Goal: Task Accomplishment & Management: Use online tool/utility

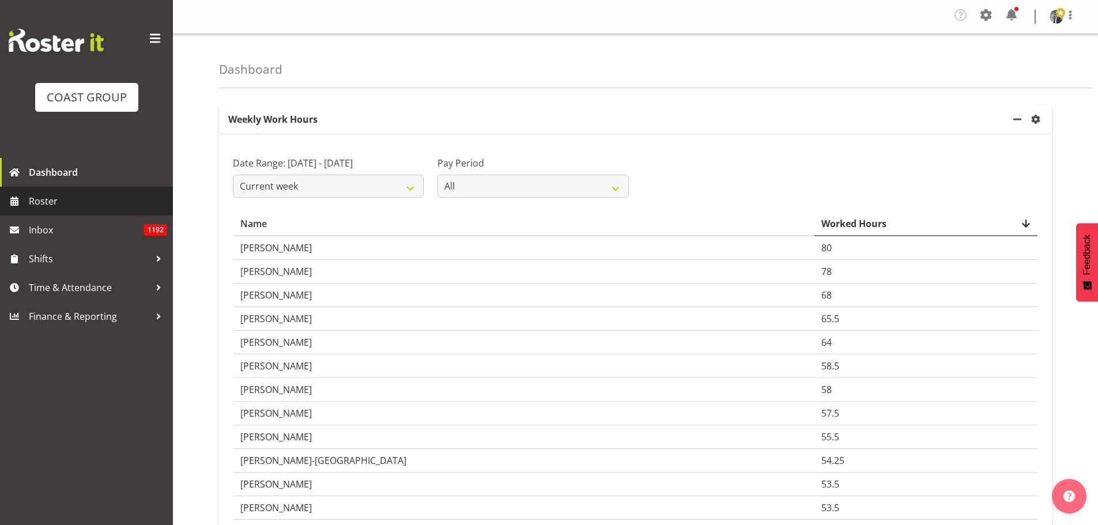
click at [50, 202] on span "Roster" at bounding box center [98, 200] width 138 height 17
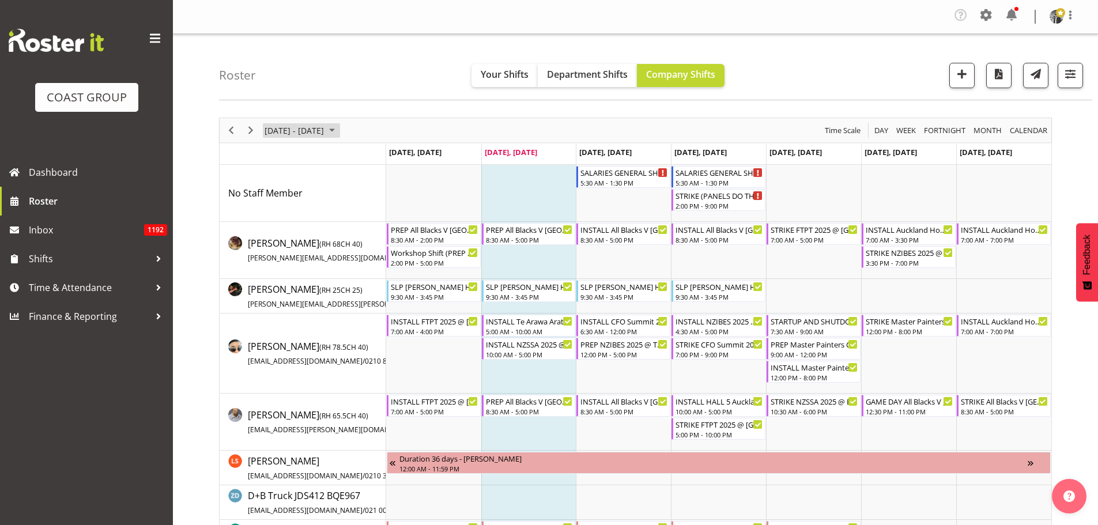
click at [289, 130] on span "[DATE] - [DATE]" at bounding box center [294, 130] width 62 height 14
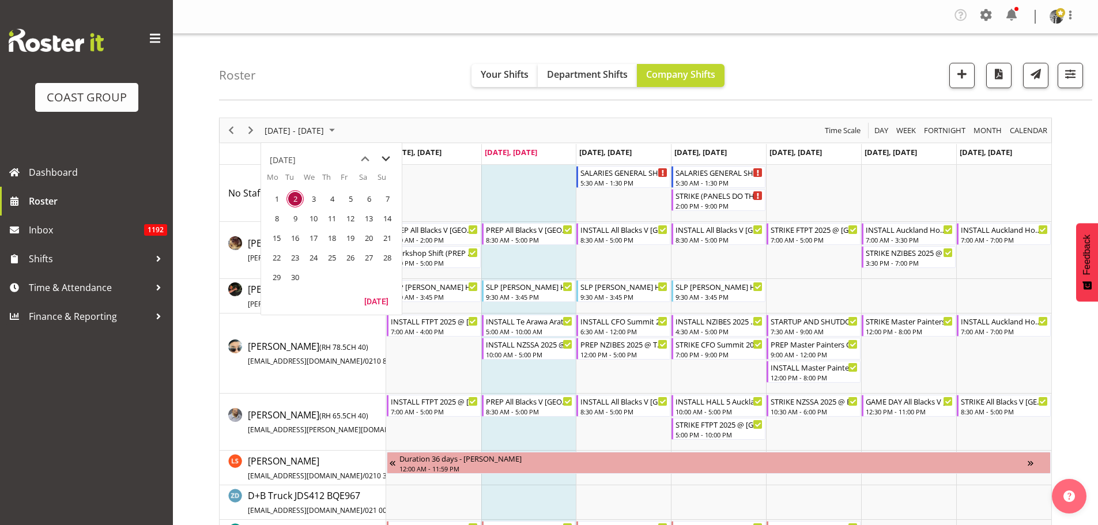
click at [384, 160] on span "next month" at bounding box center [386, 159] width 20 height 21
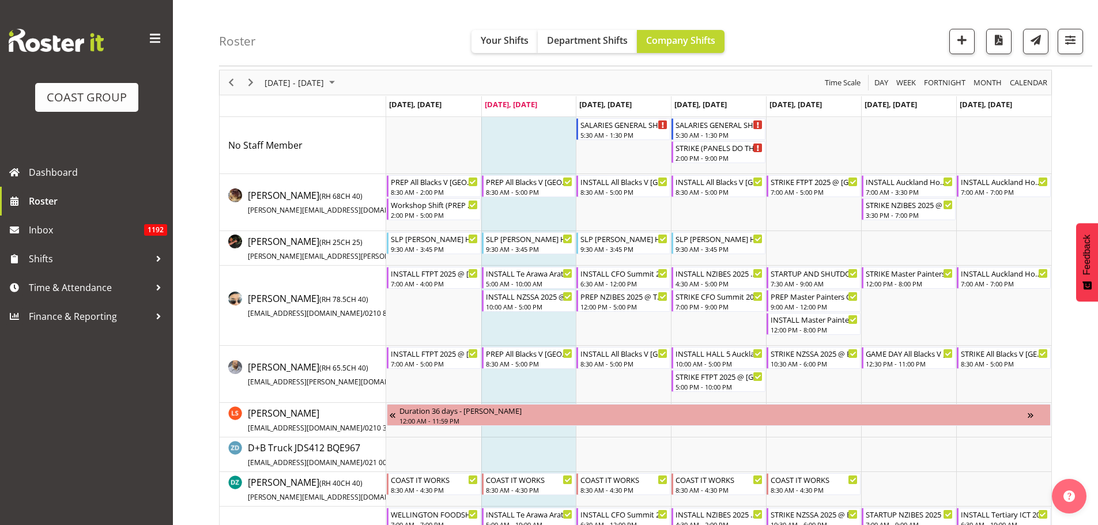
scroll to position [58, 0]
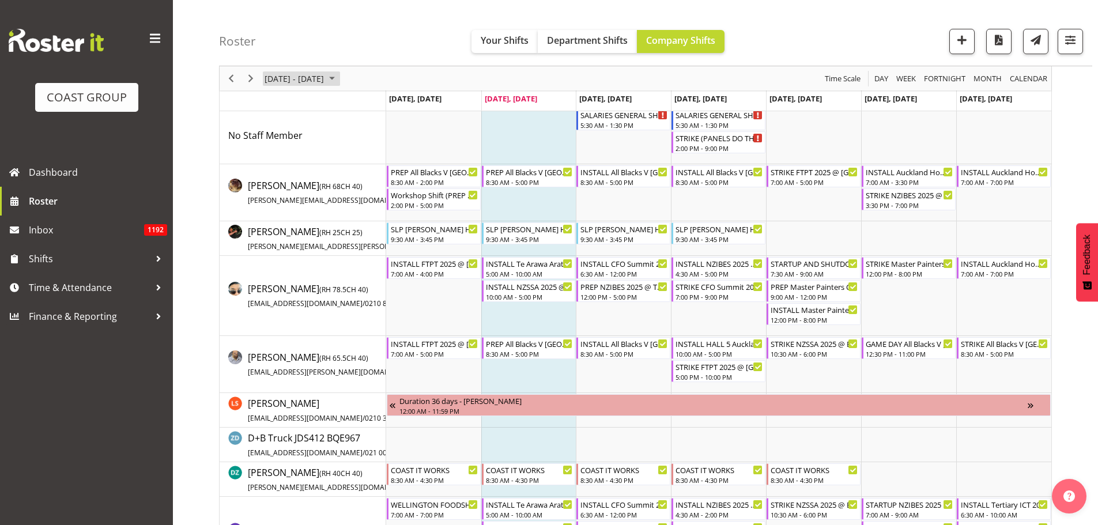
click at [301, 80] on span "[DATE] - [DATE]" at bounding box center [294, 78] width 62 height 14
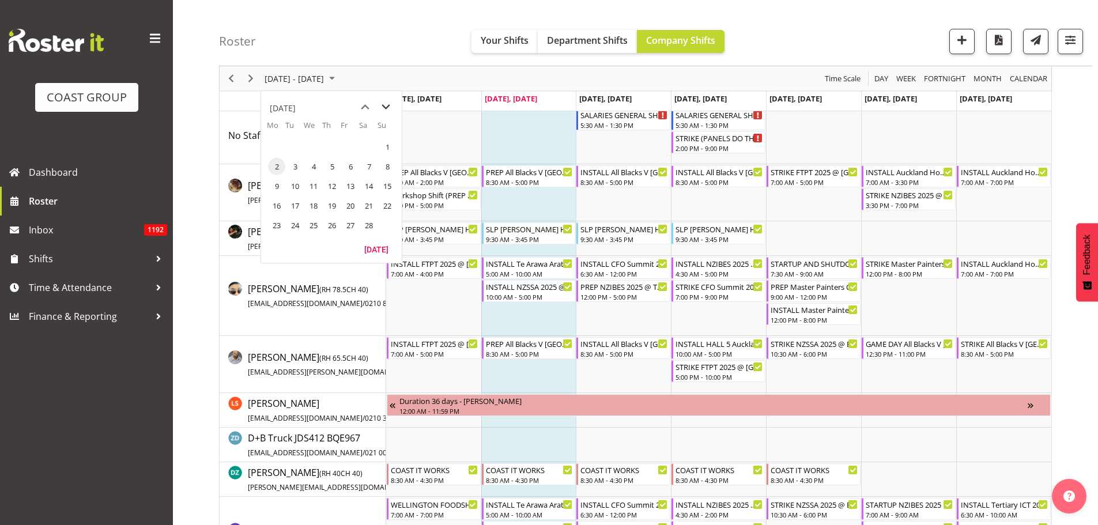
click at [383, 107] on span "next month" at bounding box center [386, 107] width 20 height 21
click at [382, 107] on span "next month" at bounding box center [386, 107] width 20 height 21
click at [381, 107] on span "next month" at bounding box center [386, 107] width 20 height 21
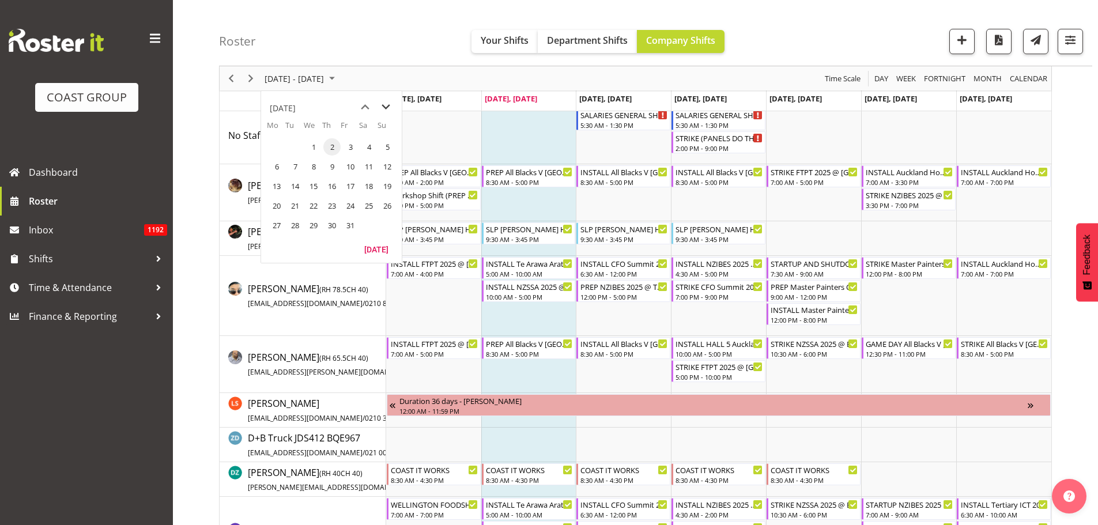
click at [378, 107] on span "next month" at bounding box center [386, 107] width 20 height 21
click at [366, 105] on span "previous month" at bounding box center [365, 107] width 20 height 21
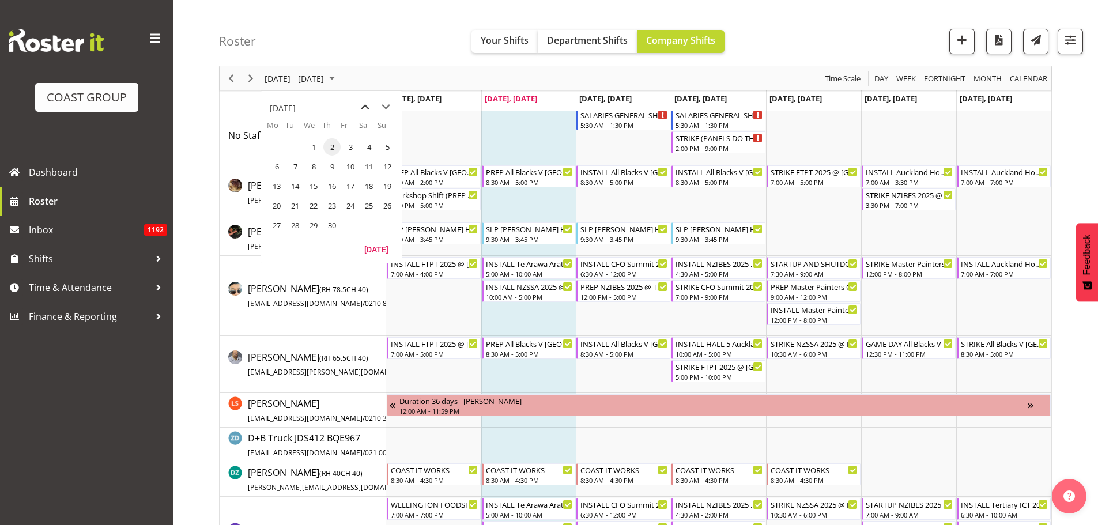
click at [366, 105] on span "previous month" at bounding box center [365, 107] width 20 height 21
click at [327, 167] on span "5" at bounding box center [331, 166] width 17 height 17
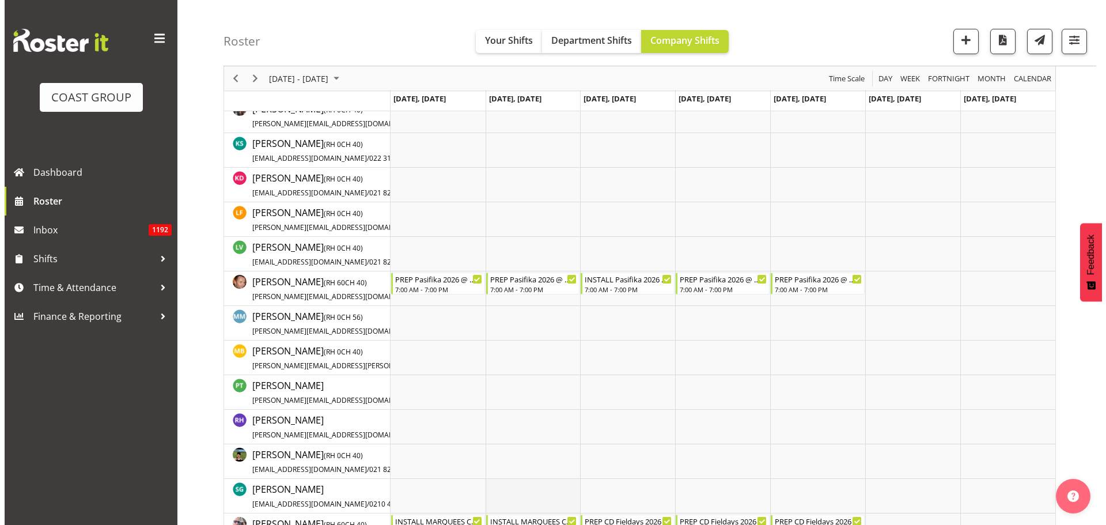
scroll to position [893, 0]
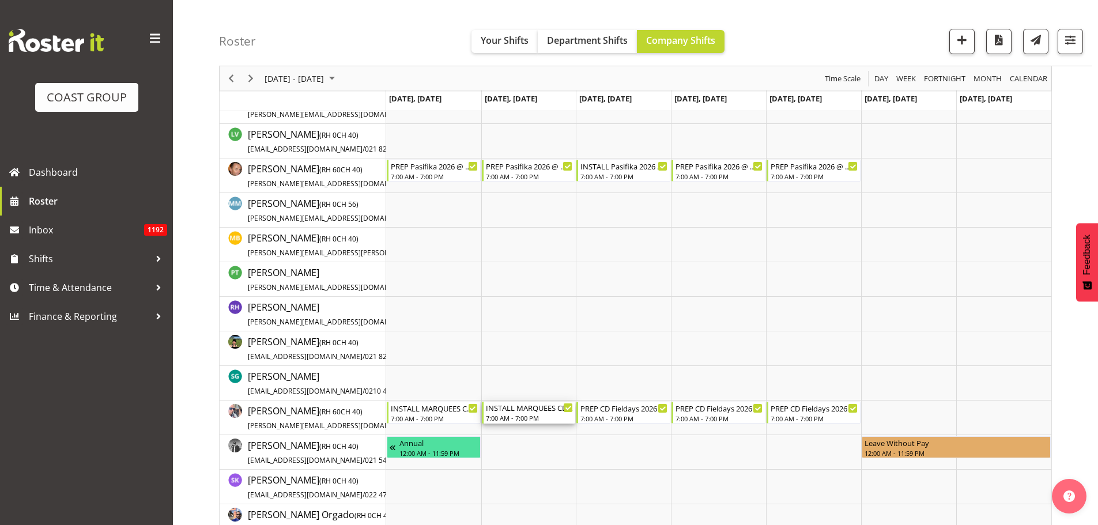
click at [533, 413] on div "INSTALL MARQUEES CD Fieldays 2026 @ Fielding" at bounding box center [530, 408] width 88 height 12
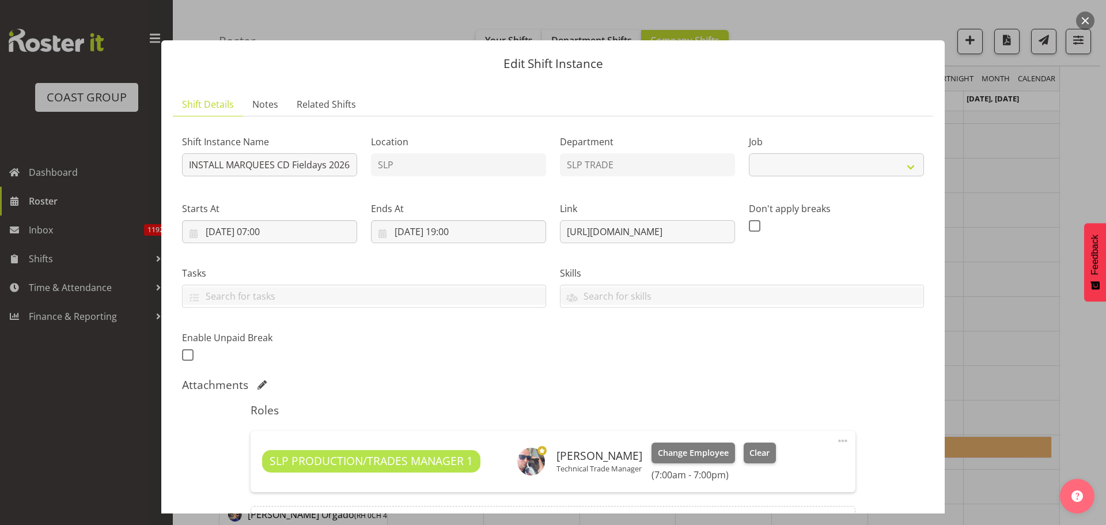
select select "10561"
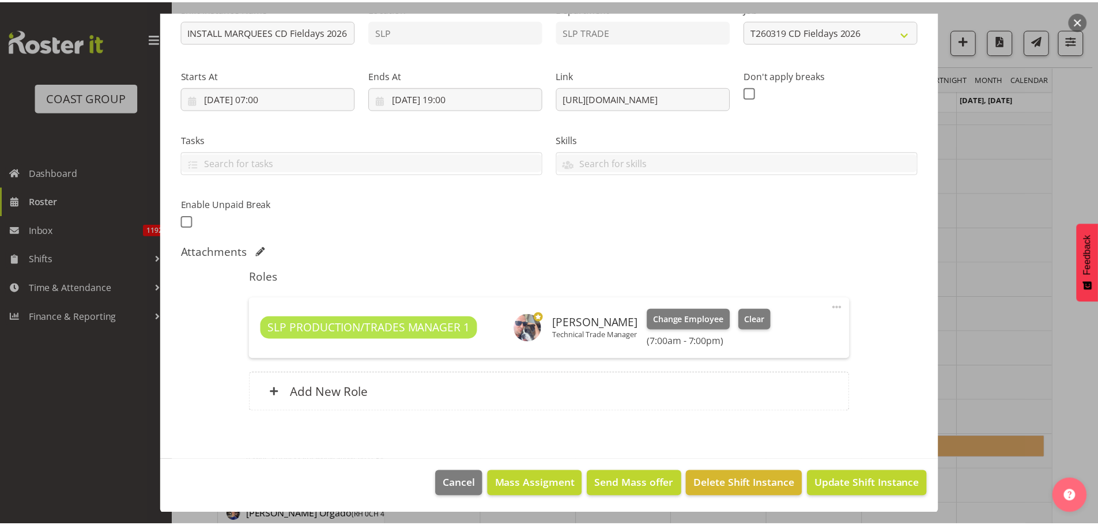
scroll to position [0, 0]
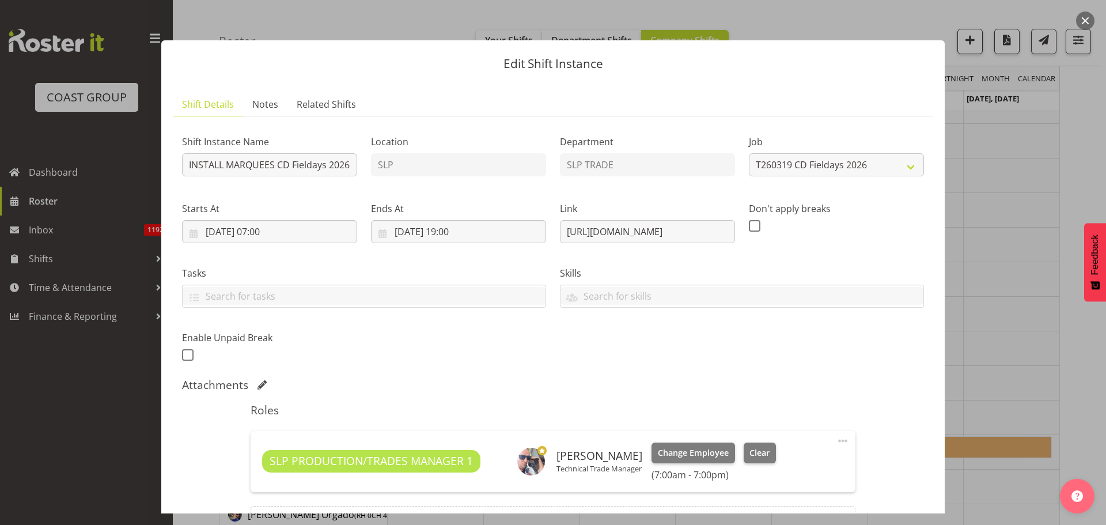
click at [1090, 20] on button "button" at bounding box center [1085, 21] width 18 height 18
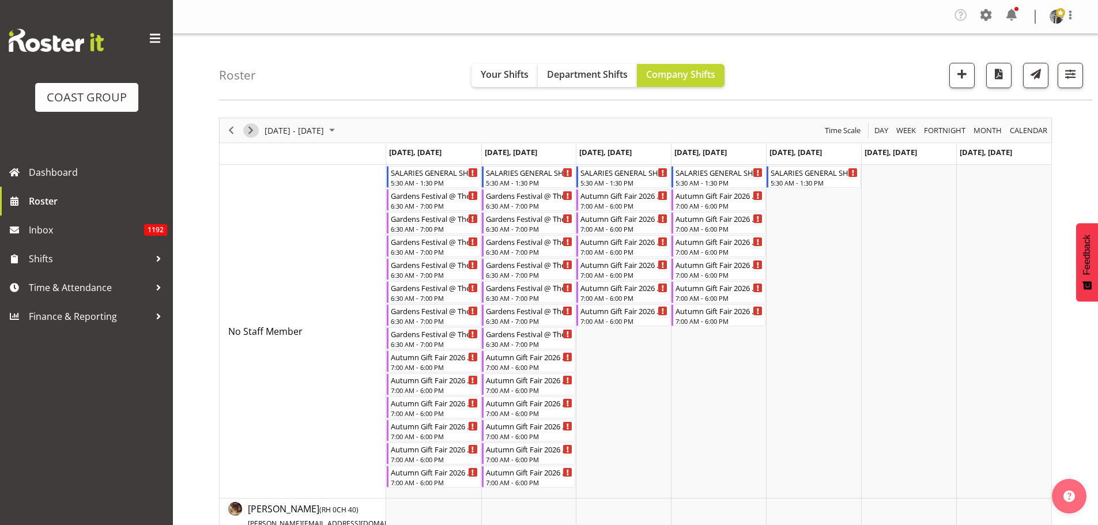
click at [252, 133] on span "Next" at bounding box center [251, 130] width 14 height 14
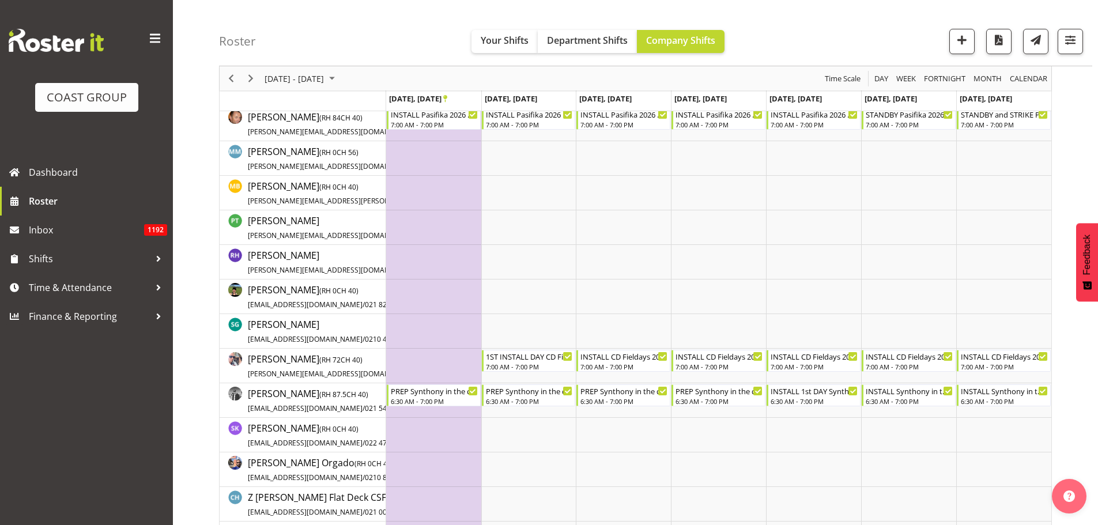
scroll to position [922, 0]
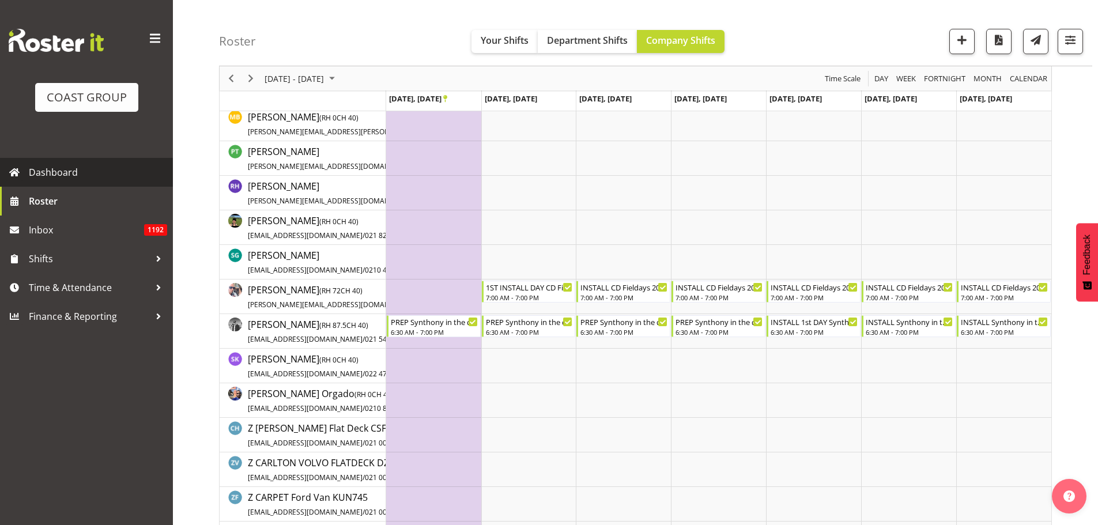
click at [87, 185] on link "Dashboard" at bounding box center [86, 172] width 173 height 29
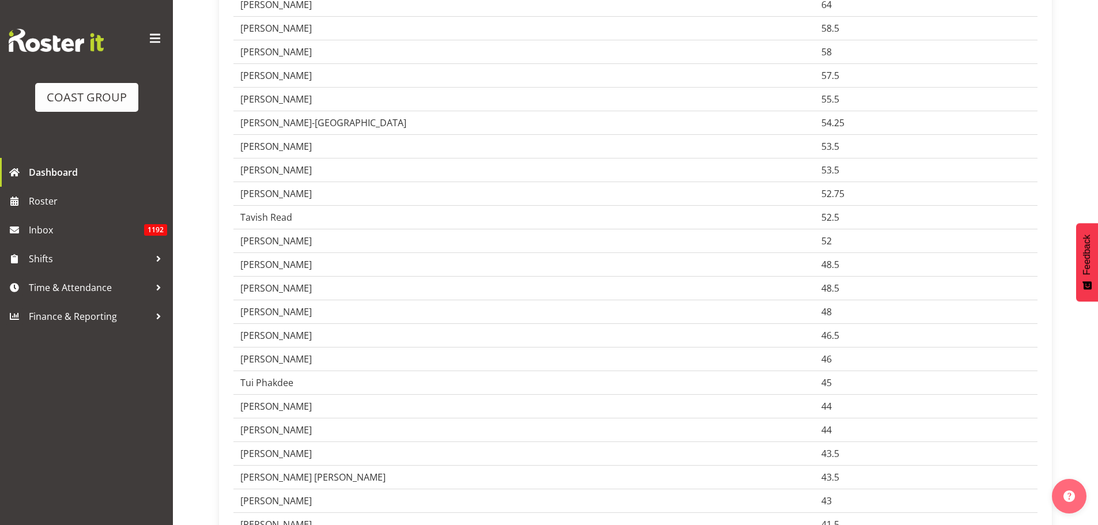
scroll to position [230, 0]
